Goal: Task Accomplishment & Management: Manage account settings

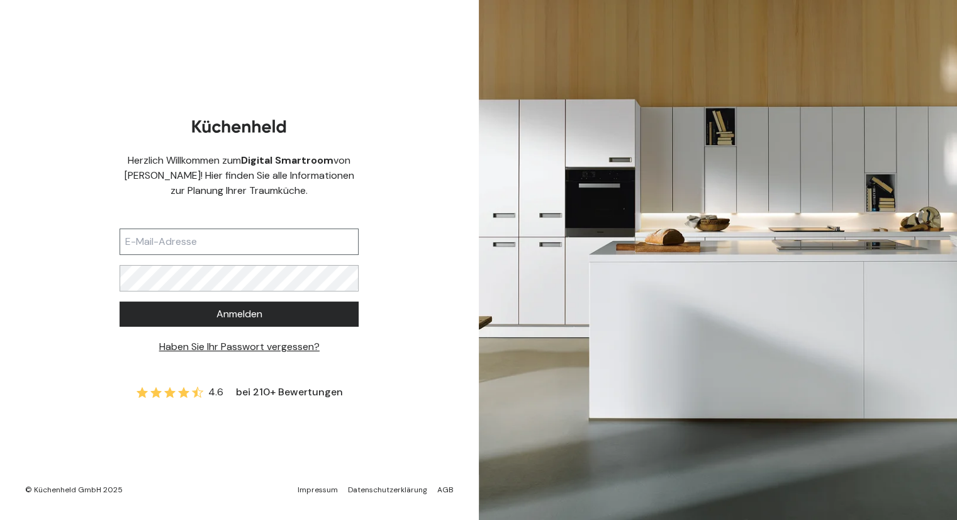
drag, startPoint x: 0, startPoint y: 0, endPoint x: 237, endPoint y: 244, distance: 340.4
click at [237, 244] on input "text" at bounding box center [239, 241] width 239 height 26
type input "[EMAIL_ADDRESS][DOMAIN_NAME]"
click at [247, 235] on input "[EMAIL_ADDRESS][DOMAIN_NAME]" at bounding box center [239, 241] width 239 height 26
click at [250, 352] on link "Haben Sie Ihr Passwort vergessen?" at bounding box center [239, 346] width 160 height 13
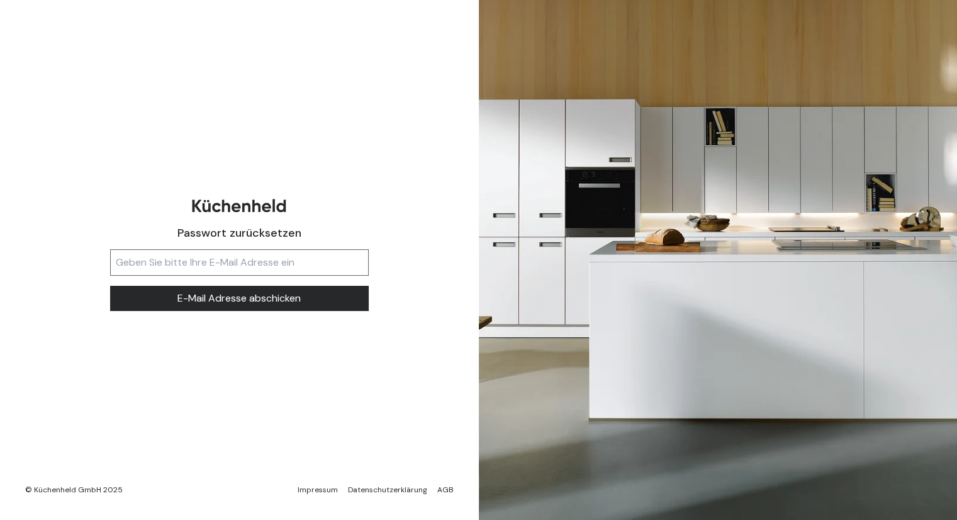
click at [237, 274] on input "text" at bounding box center [239, 262] width 259 height 26
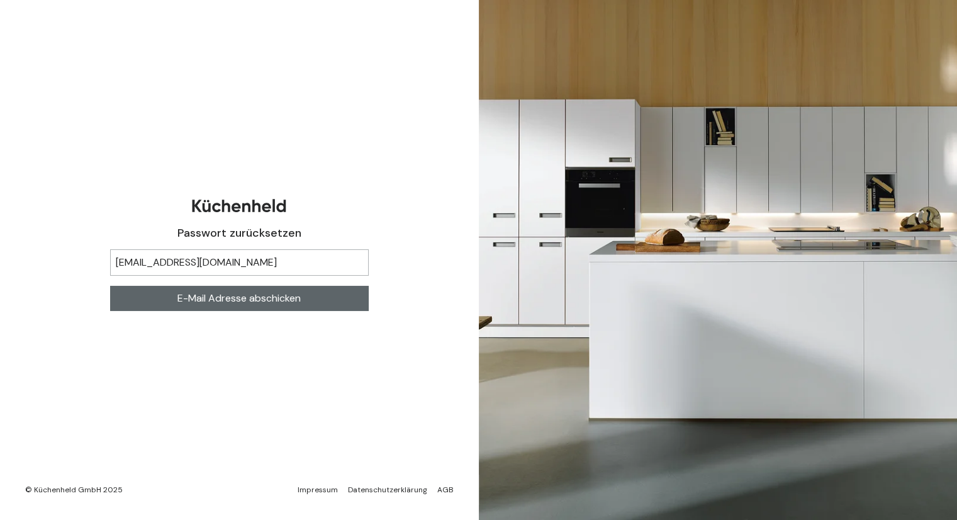
click at [239, 293] on span "E-Mail Adresse abschicken" at bounding box center [238, 298] width 123 height 15
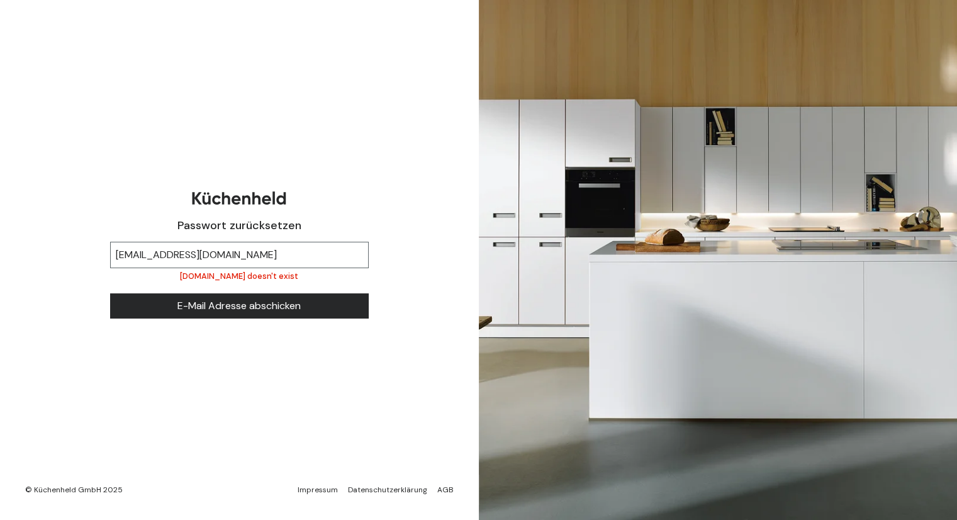
drag, startPoint x: 247, startPoint y: 250, endPoint x: 28, endPoint y: 196, distance: 225.6
click at [28, 196] on div "Passwort zurücksetzen [PERSON_NAME][EMAIL_ADDRESS][DOMAIN_NAME] [DOMAIN_NAME] d…" at bounding box center [239, 260] width 479 height 520
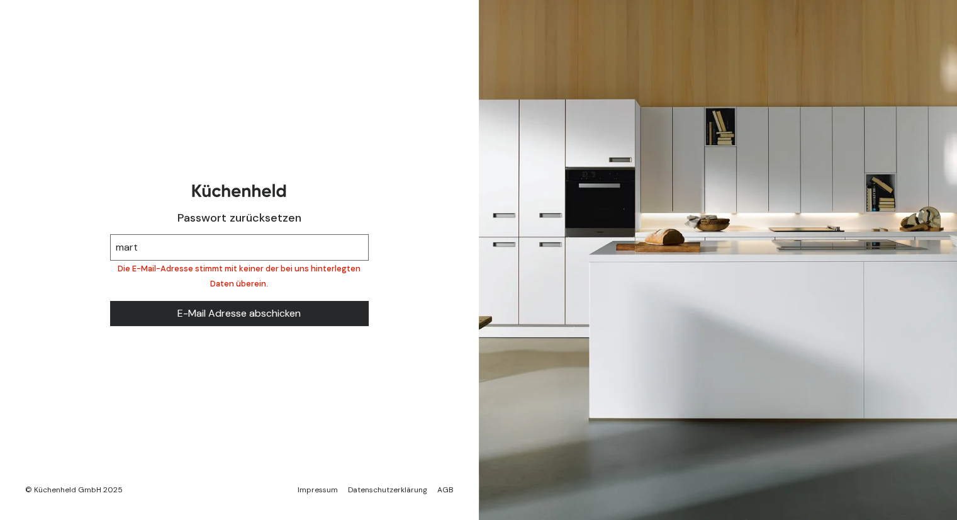
type input "[EMAIL_ADDRESS][DOMAIN_NAME]"
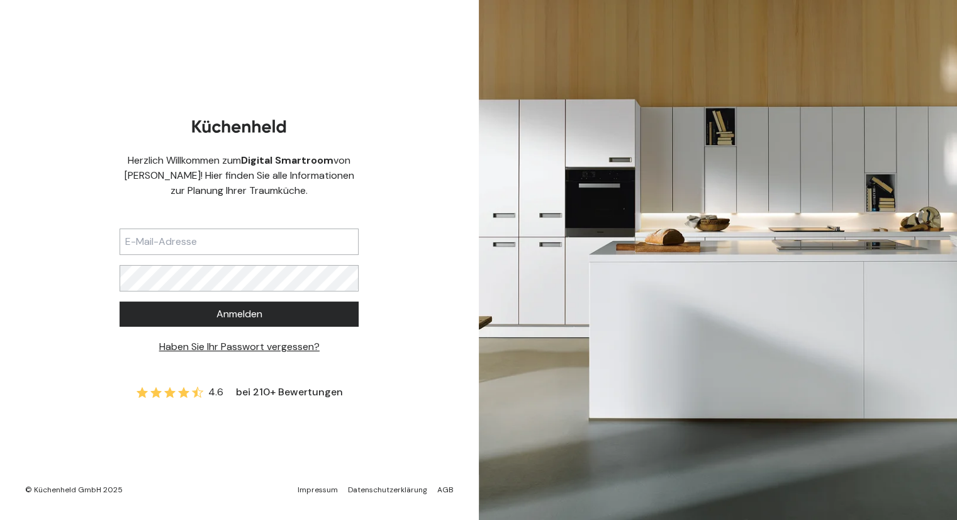
click at [166, 250] on input "text" at bounding box center [239, 241] width 239 height 26
type input "[EMAIL_ADDRESS][DOMAIN_NAME]"
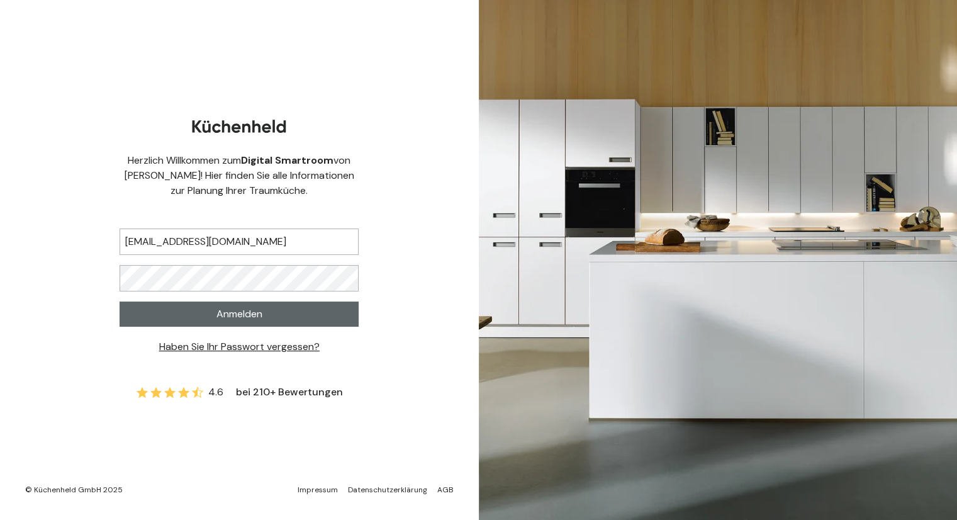
click at [201, 311] on button "Anmelden" at bounding box center [239, 313] width 239 height 25
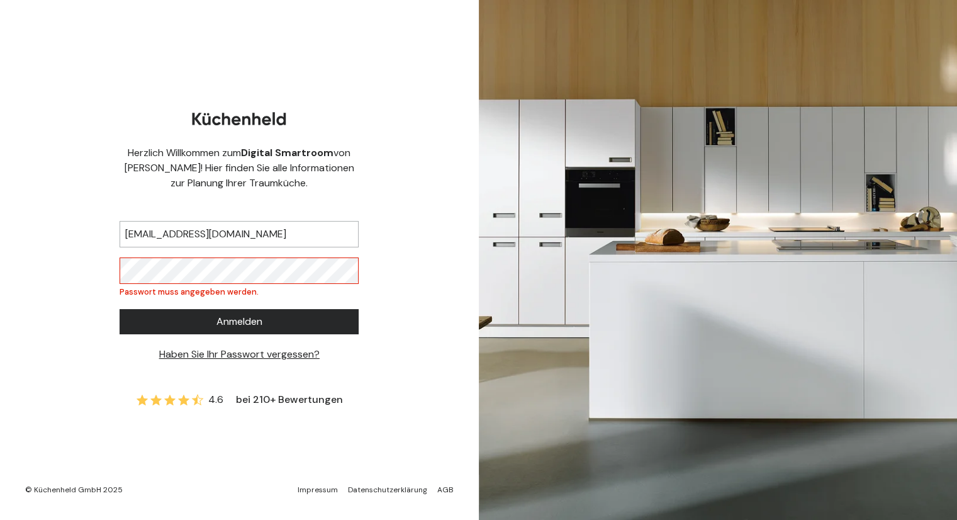
click at [216, 353] on link "Haben Sie Ihr Passwort vergessen?" at bounding box center [239, 353] width 160 height 13
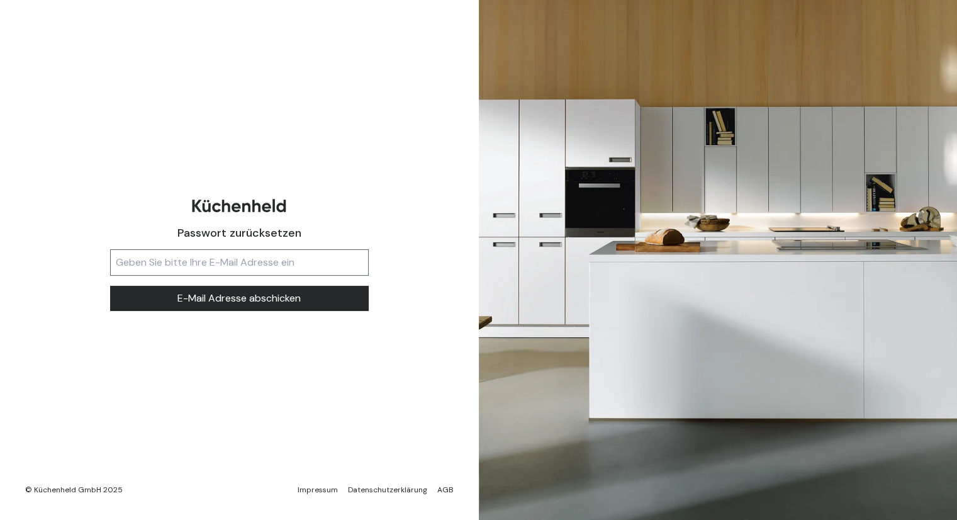
click at [206, 268] on input "text" at bounding box center [239, 262] width 259 height 26
type input "[EMAIL_ADDRESS][DOMAIN_NAME]"
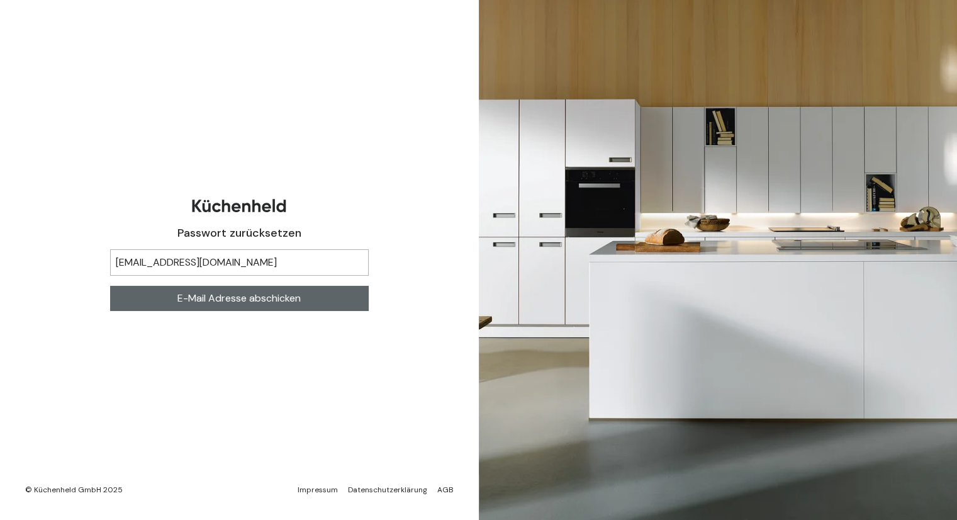
click at [213, 303] on span "E-Mail Adresse abschicken" at bounding box center [238, 298] width 123 height 15
